Goal: Task Accomplishment & Management: Manage account settings

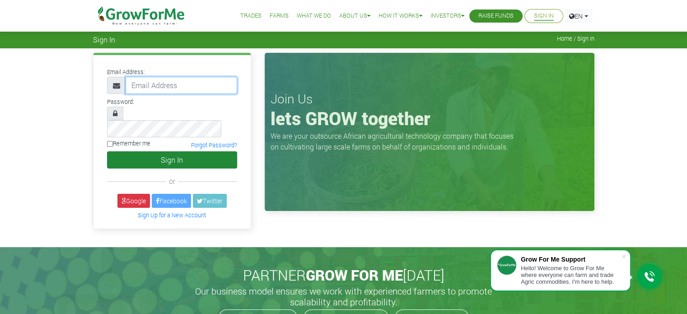
type input "[EMAIL_ADDRESS][DOMAIN_NAME]"
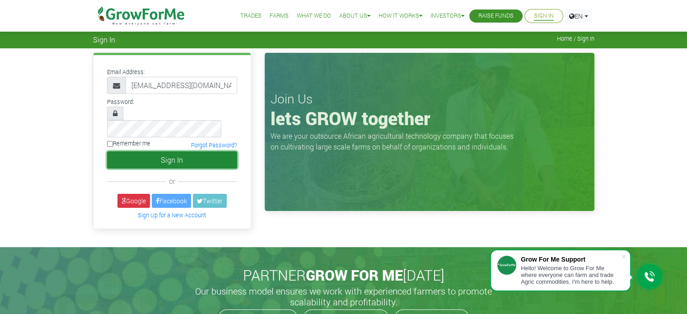
click at [216, 151] on button "Sign In" at bounding box center [172, 159] width 130 height 17
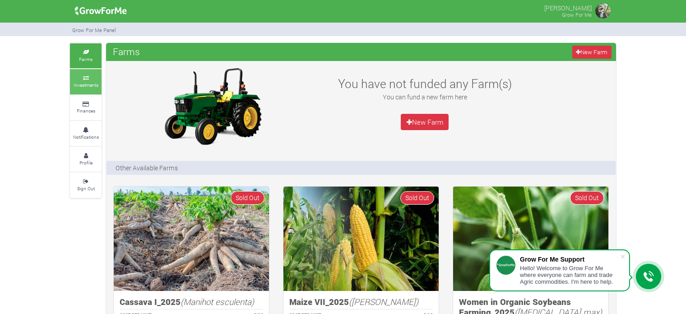
click at [88, 79] on icon at bounding box center [85, 78] width 27 height 5
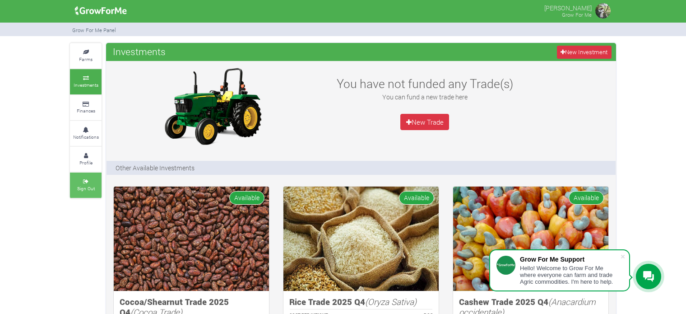
click at [88, 187] on small "Sign Out" at bounding box center [86, 188] width 18 height 6
